Goal: Information Seeking & Learning: Learn about a topic

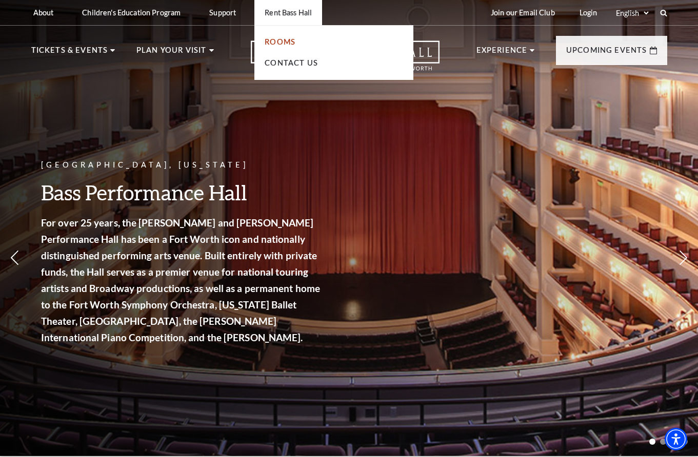
click at [279, 44] on link "Rooms" at bounding box center [280, 41] width 31 height 9
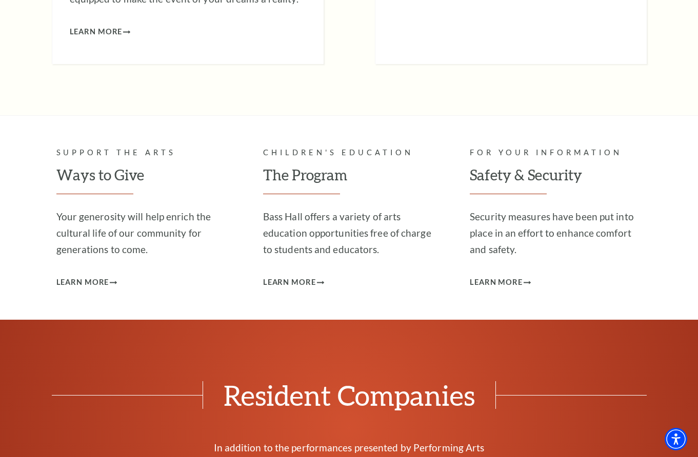
scroll to position [2901, 0]
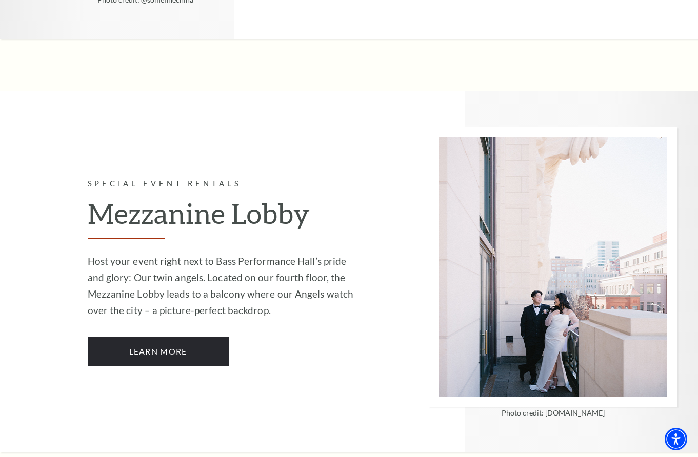
scroll to position [1743, 0]
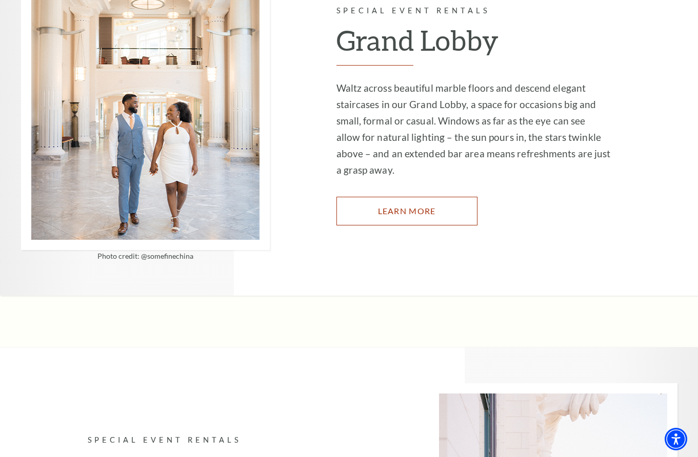
click at [400, 197] on link "Learn More" at bounding box center [406, 211] width 141 height 29
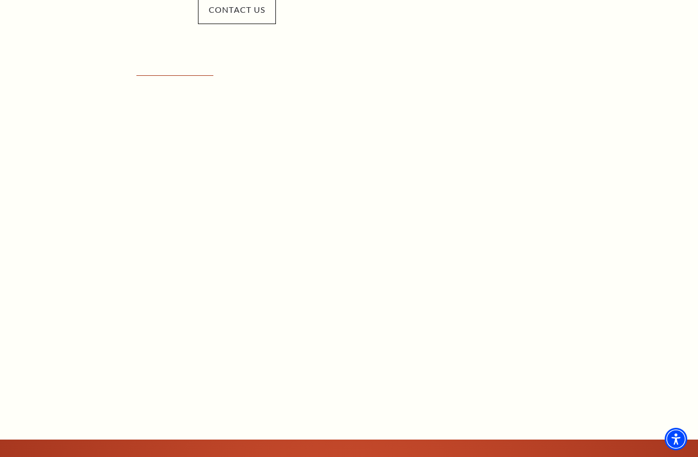
scroll to position [615, 0]
